Goal: Task Accomplishment & Management: Manage account settings

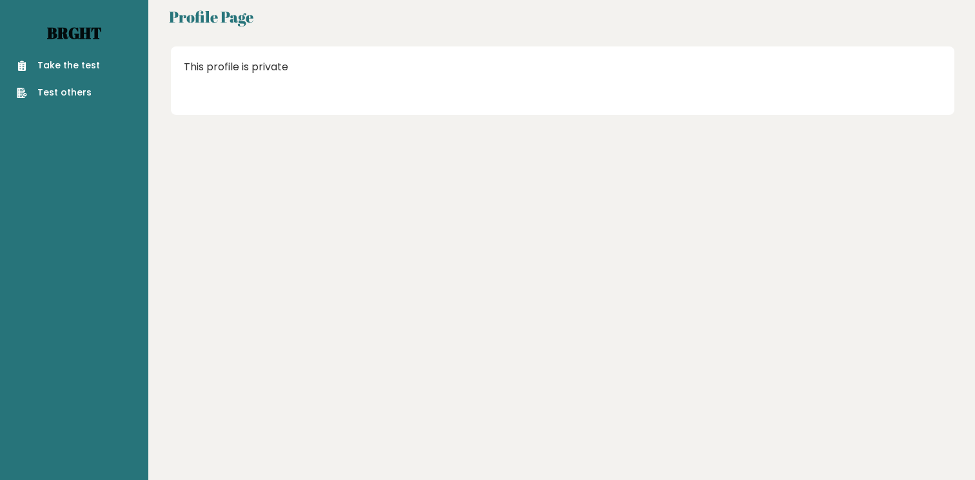
click at [65, 33] on link "Brght" at bounding box center [74, 33] width 54 height 21
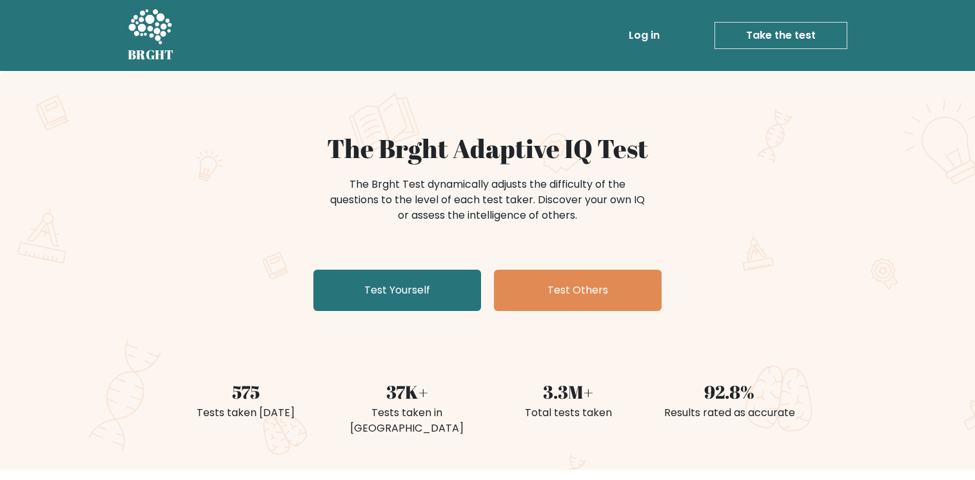
click at [642, 36] on link "Log in" at bounding box center [644, 36] width 41 height 26
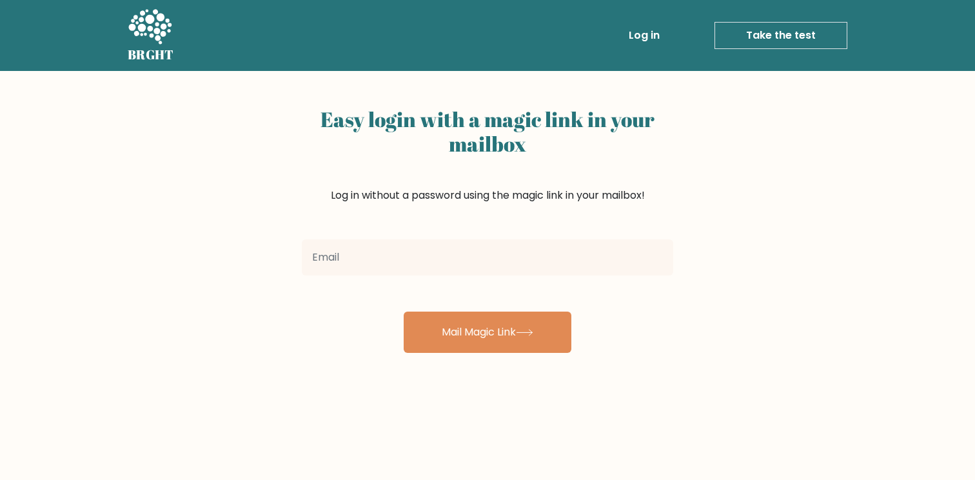
click at [434, 251] on input "email" at bounding box center [488, 257] width 372 height 36
type input "dbrown.bbw@gmail.com"
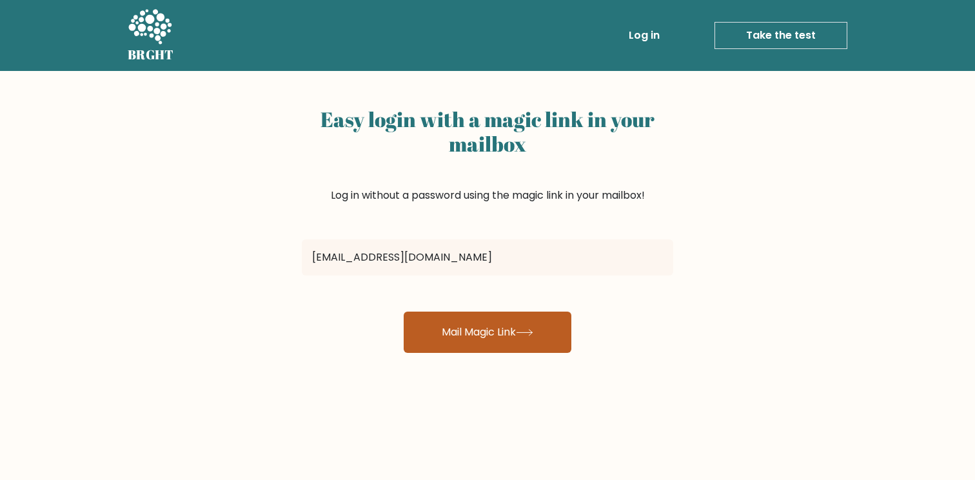
click at [450, 340] on button "Mail Magic Link" at bounding box center [488, 332] width 168 height 41
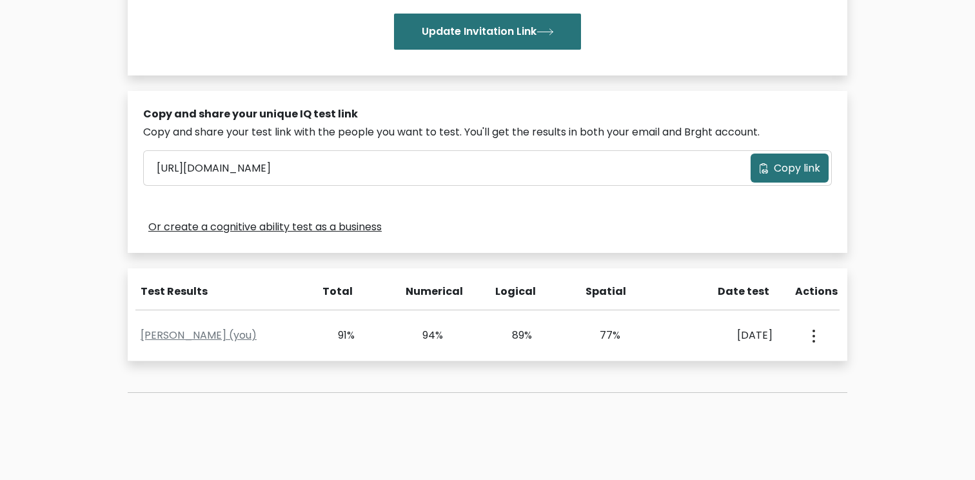
scroll to position [304, 0]
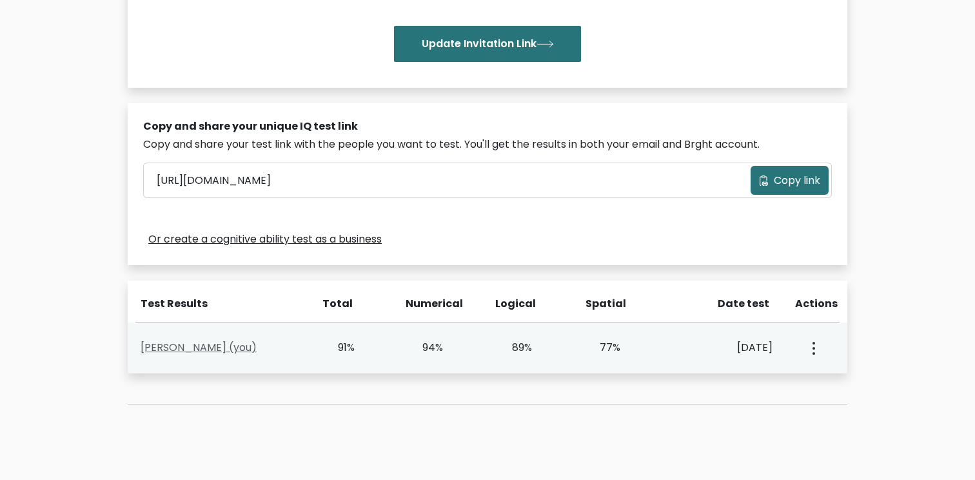
click at [192, 346] on link "David Brown (you)" at bounding box center [199, 347] width 116 height 15
